Goal: Task Accomplishment & Management: Use online tool/utility

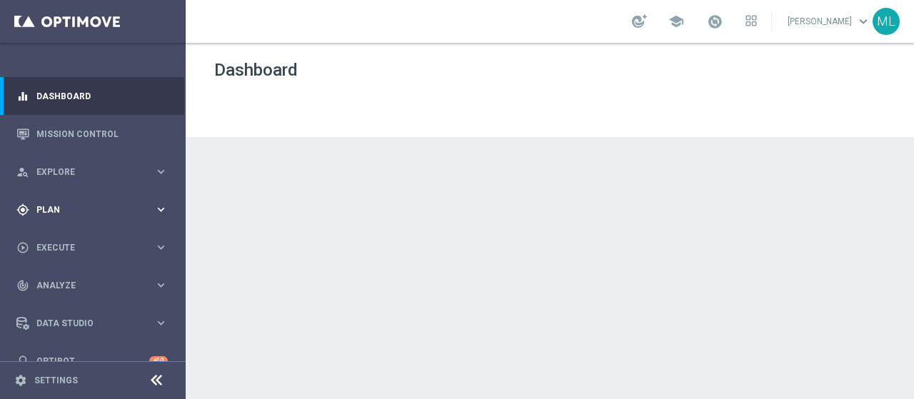
click at [50, 211] on span "Plan" at bounding box center [95, 210] width 118 height 9
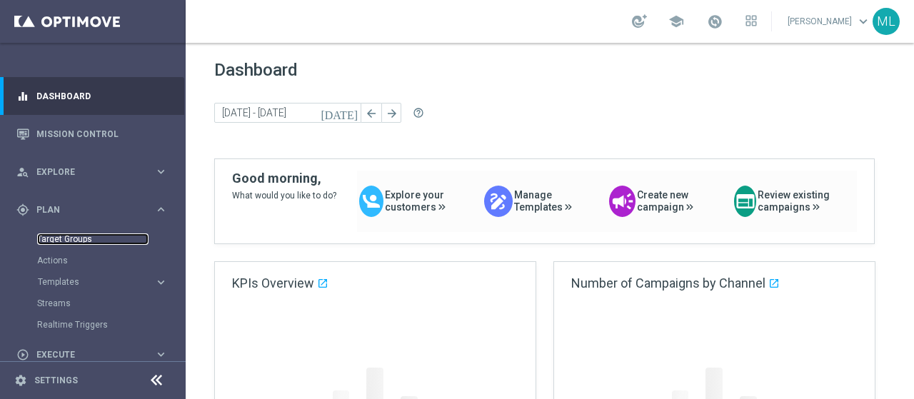
click at [64, 241] on link "Target Groups" at bounding box center [92, 239] width 111 height 11
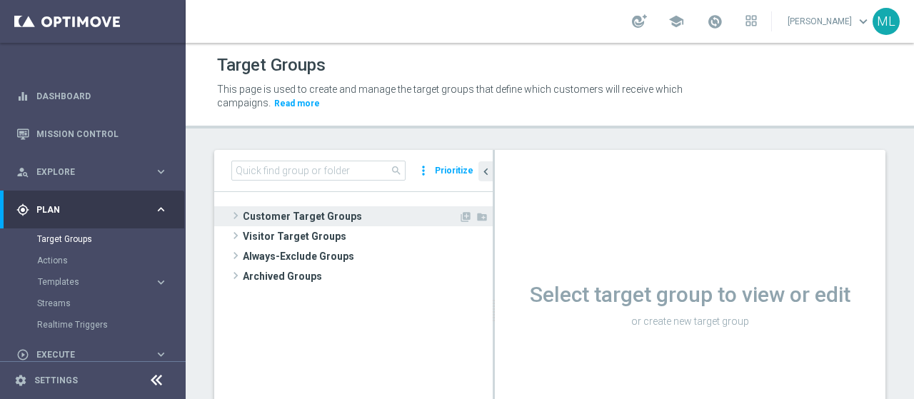
click at [234, 212] on span at bounding box center [236, 215] width 14 height 17
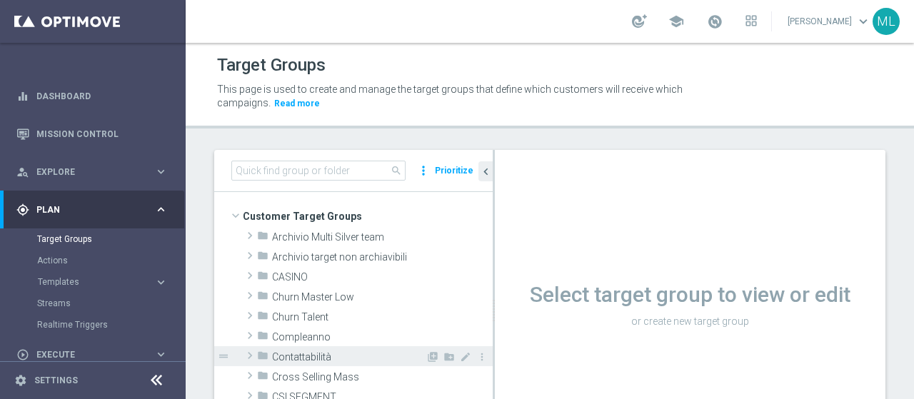
scroll to position [143, 0]
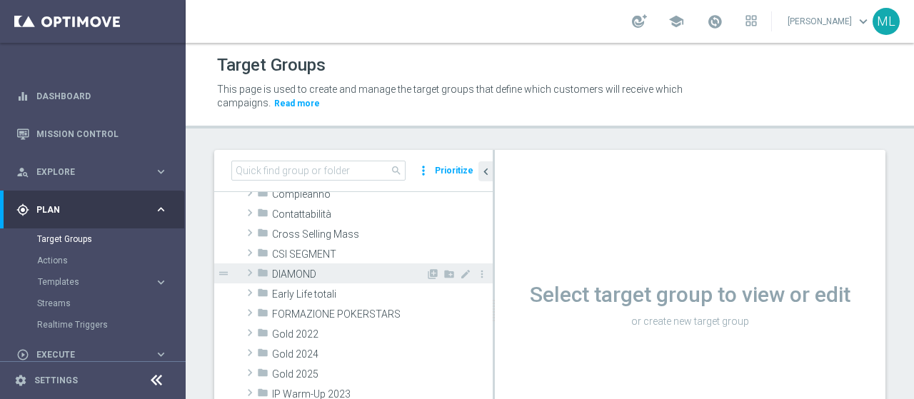
click at [249, 272] on span at bounding box center [250, 272] width 14 height 17
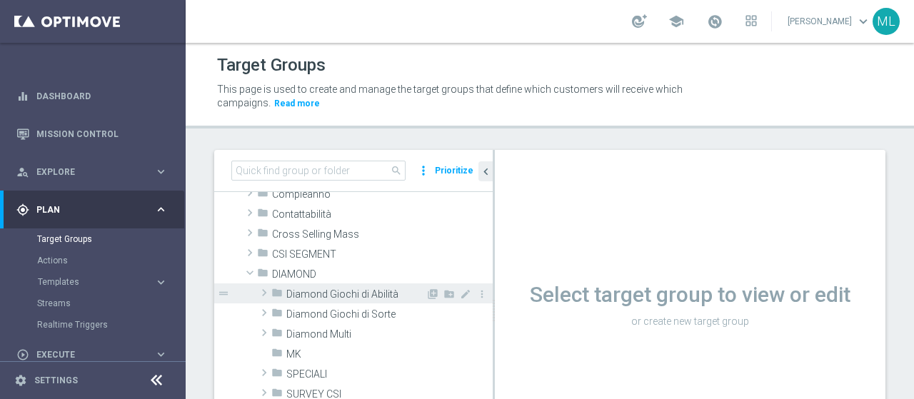
click at [260, 292] on span at bounding box center [264, 292] width 14 height 17
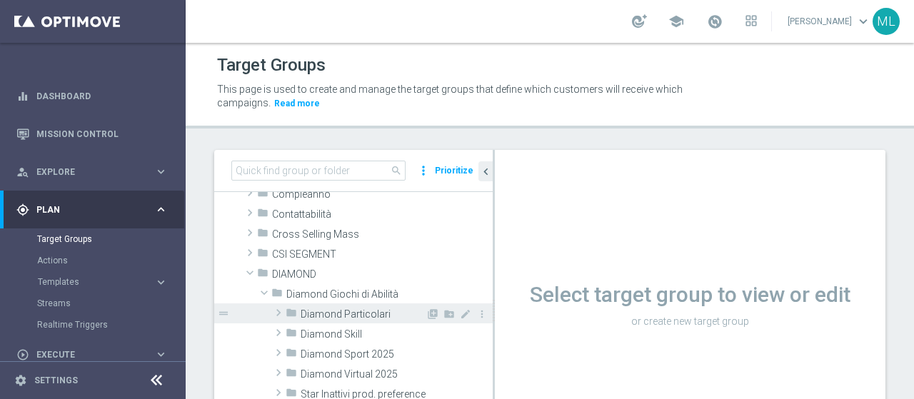
scroll to position [214, 0]
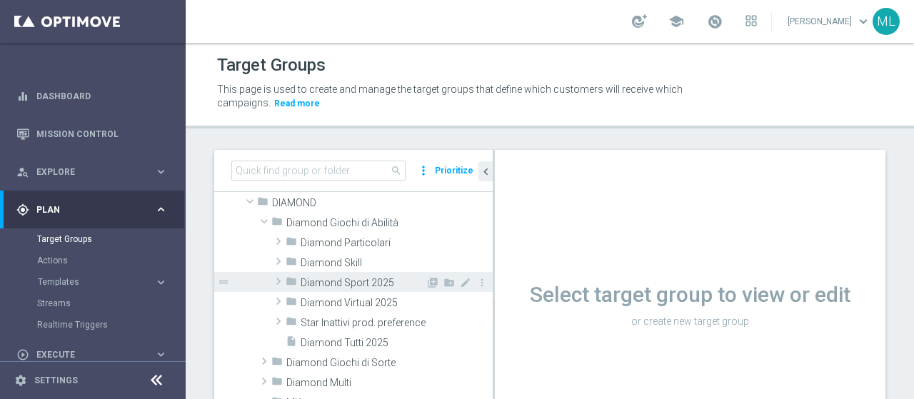
click at [277, 278] on span at bounding box center [278, 281] width 14 height 17
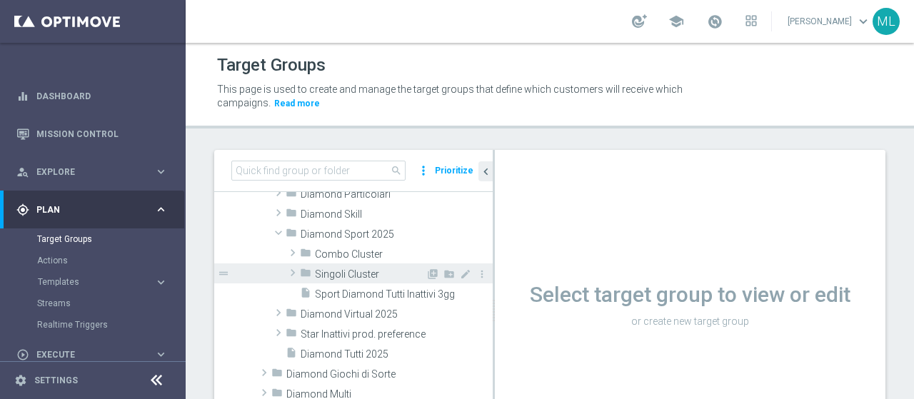
scroll to position [286, 0]
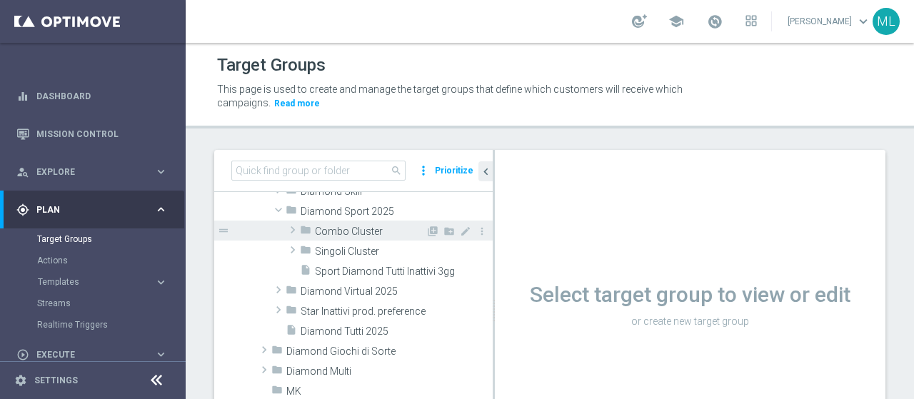
click at [291, 224] on span at bounding box center [293, 229] width 14 height 17
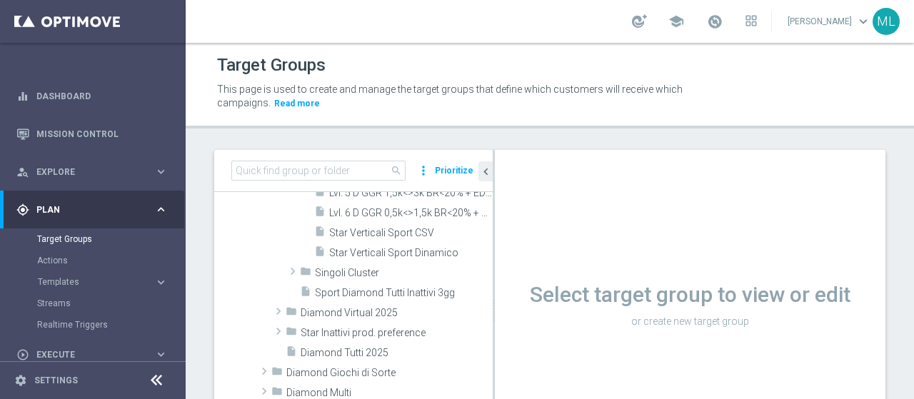
scroll to position [643, 0]
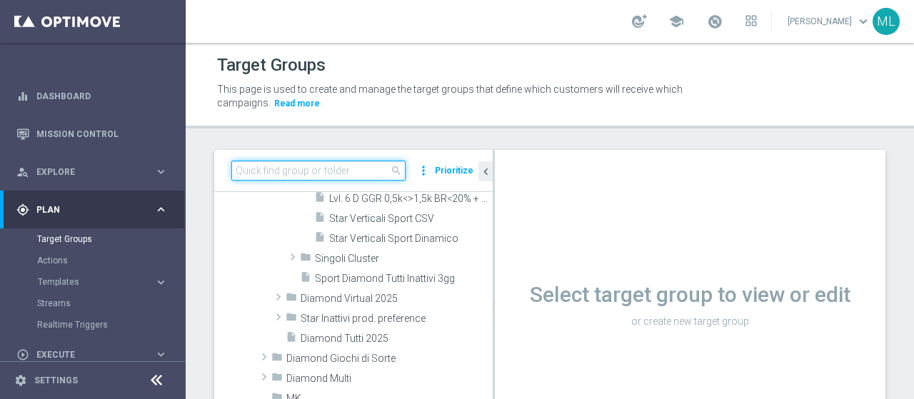
click at [304, 169] on input at bounding box center [318, 171] width 174 height 20
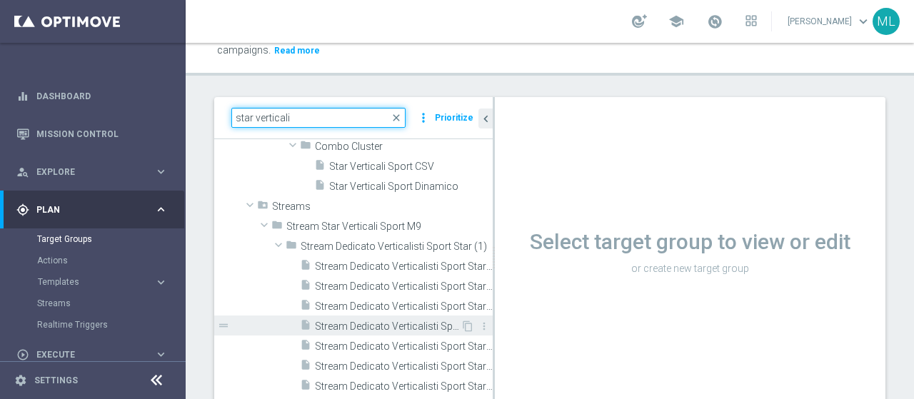
scroll to position [71, 0]
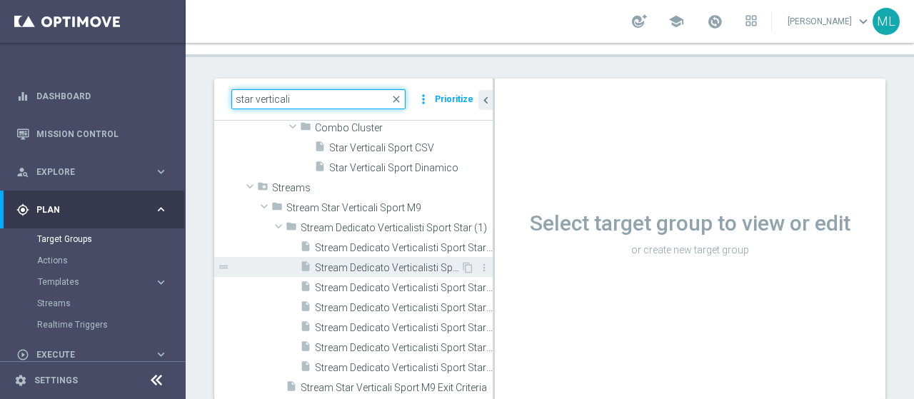
type input "star verticali"
click at [366, 260] on div "insert_drive_file Stream Dedicato Verticalisti Sport Star (1) - Campaign 2" at bounding box center [380, 267] width 161 height 20
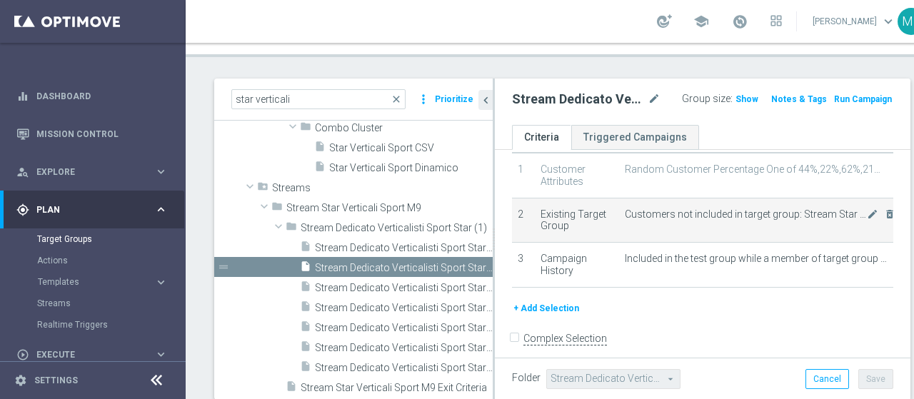
scroll to position [67, 0]
